Goal: Check status: Check status

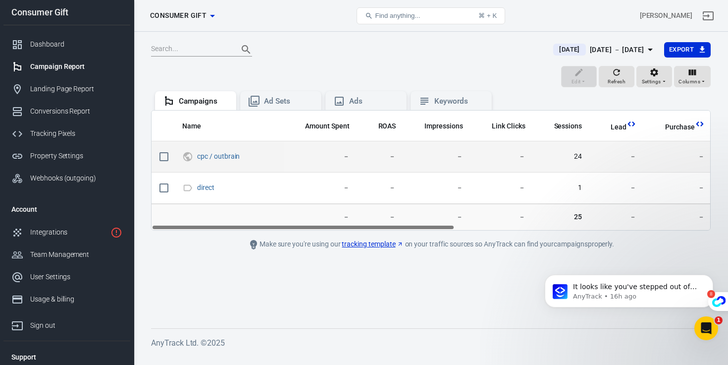
click at [207, 146] on td "cpc / outbrain" at bounding box center [229, 156] width 110 height 31
click at [201, 159] on link "cpc / outbrain" at bounding box center [218, 156] width 43 height 8
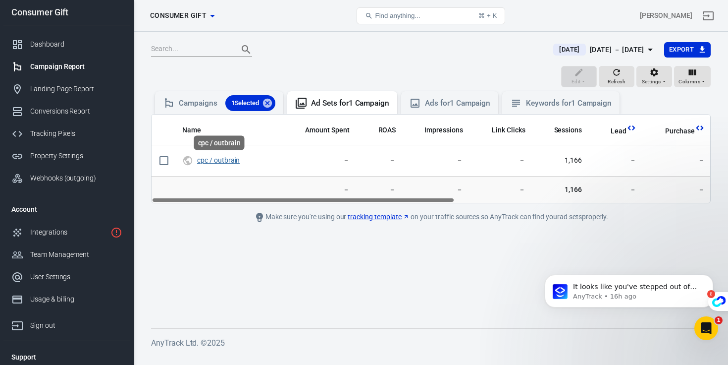
click at [201, 159] on link "cpc / outbrain" at bounding box center [218, 160] width 43 height 8
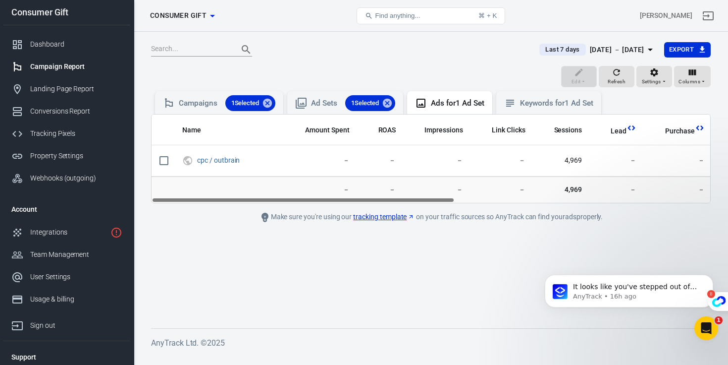
click at [35, 67] on div "Campaign Report" at bounding box center [76, 66] width 92 height 10
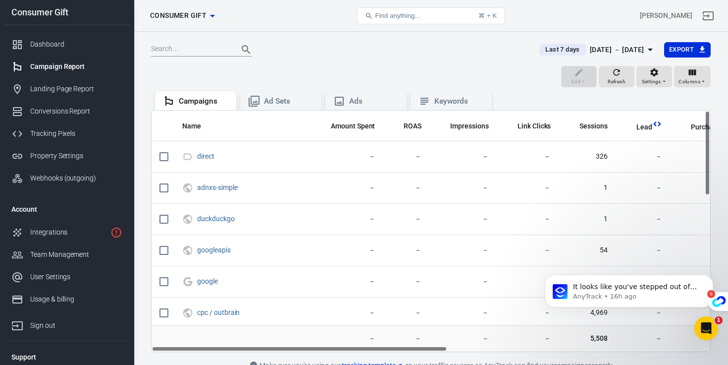
click at [618, 49] on div "Oct 7 － Oct 13, 2025" at bounding box center [617, 50] width 54 height 12
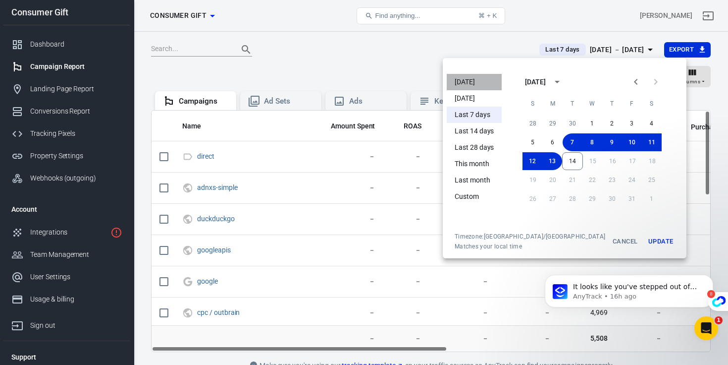
click at [473, 81] on li "[DATE]" at bounding box center [474, 82] width 55 height 16
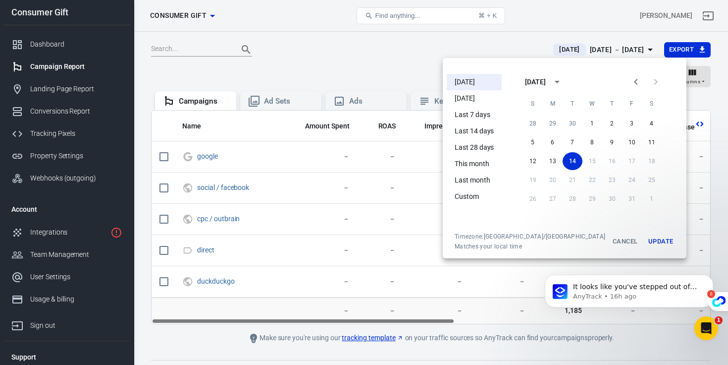
click at [315, 53] on div at bounding box center [364, 182] width 728 height 365
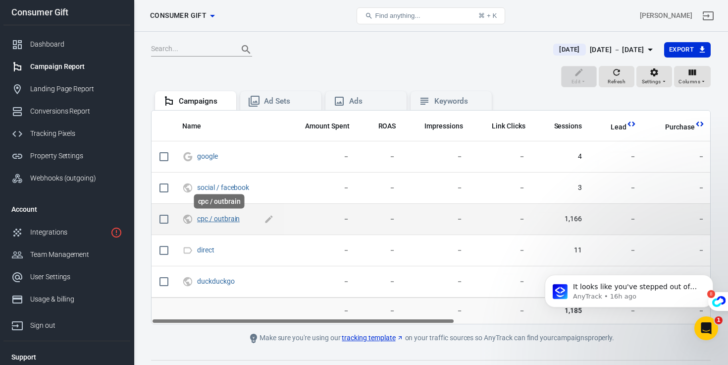
click at [217, 219] on link "cpc / outbrain" at bounding box center [218, 218] width 43 height 8
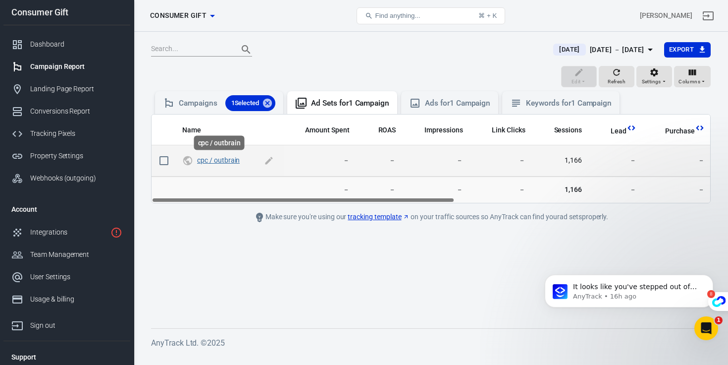
click at [213, 161] on link "cpc / outbrain" at bounding box center [218, 160] width 43 height 8
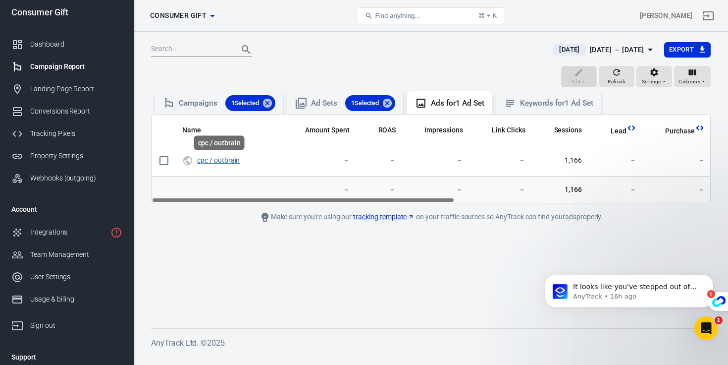
click at [213, 161] on link "cpc / outbrain" at bounding box center [218, 160] width 43 height 8
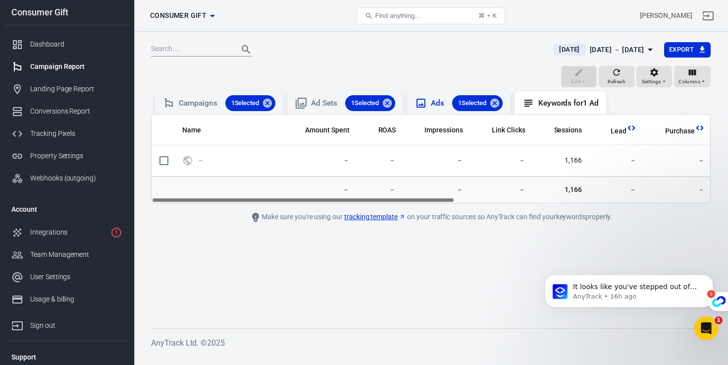
click at [431, 108] on div "Ads 1 Selected" at bounding box center [458, 103] width 87 height 16
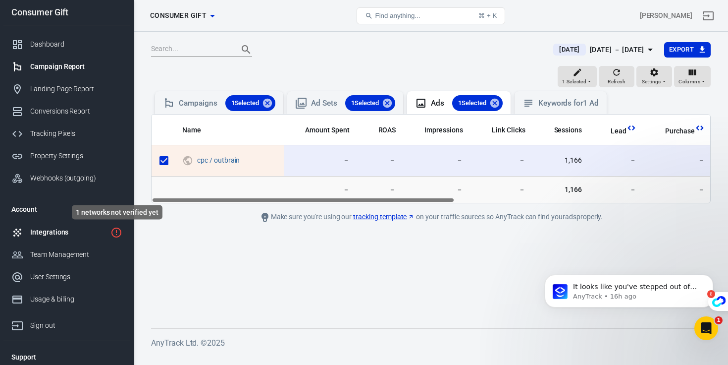
click at [116, 234] on icon "1 networks not verified yet" at bounding box center [116, 232] width 10 height 10
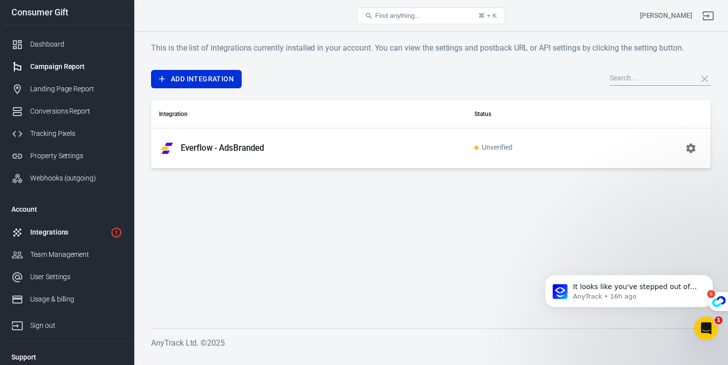
click at [67, 61] on div "Campaign Report" at bounding box center [76, 66] width 92 height 10
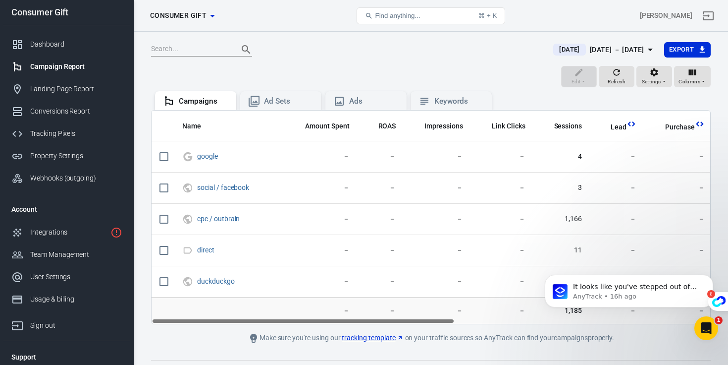
click at [374, 50] on div at bounding box center [346, 50] width 390 height 14
